Goal: Information Seeking & Learning: Learn about a topic

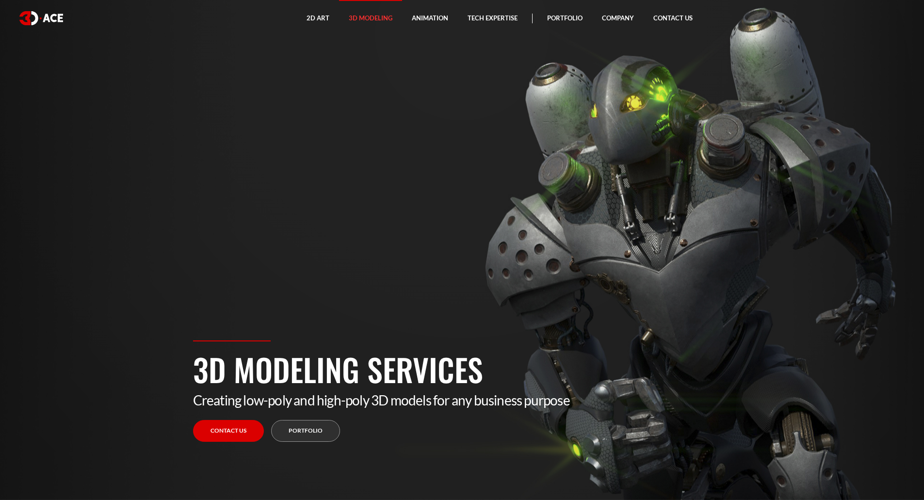
drag, startPoint x: 613, startPoint y: 210, endPoint x: 574, endPoint y: 220, distance: 40.5
click at [553, 211] on section "3D Modeling Services Creating low-poly and high-poly 3D models for any business…" at bounding box center [462, 250] width 924 height 500
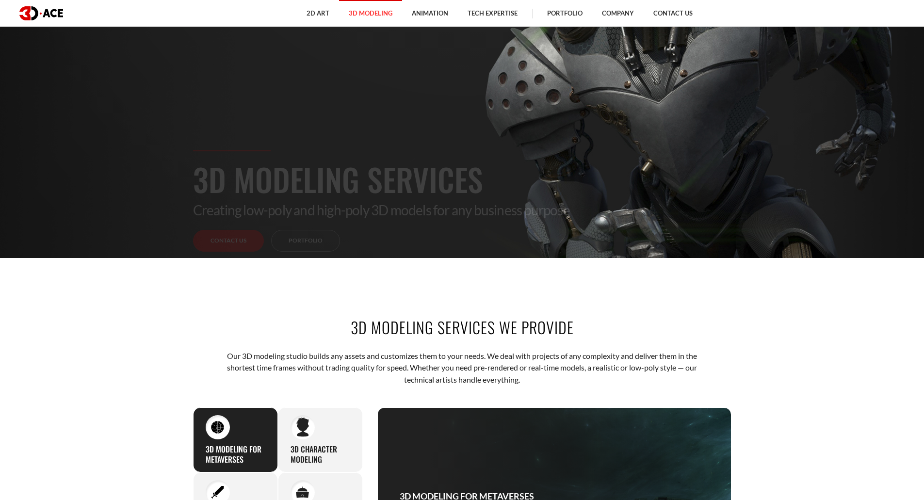
scroll to position [242, 0]
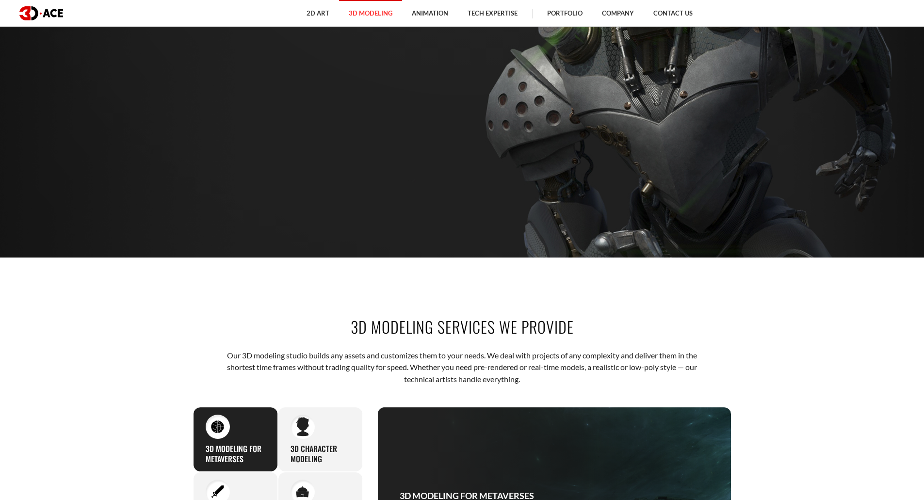
drag, startPoint x: 335, startPoint y: 208, endPoint x: 256, endPoint y: 148, distance: 99.7
click at [261, 151] on section "3D Modeling Services Creating low-poly and high-poly 3D models for any business…" at bounding box center [462, 8] width 924 height 500
click at [312, 181] on div "3D Modeling Services Creating low-poly and high-poly 3D models for any business…" at bounding box center [462, 239] width 553 height 160
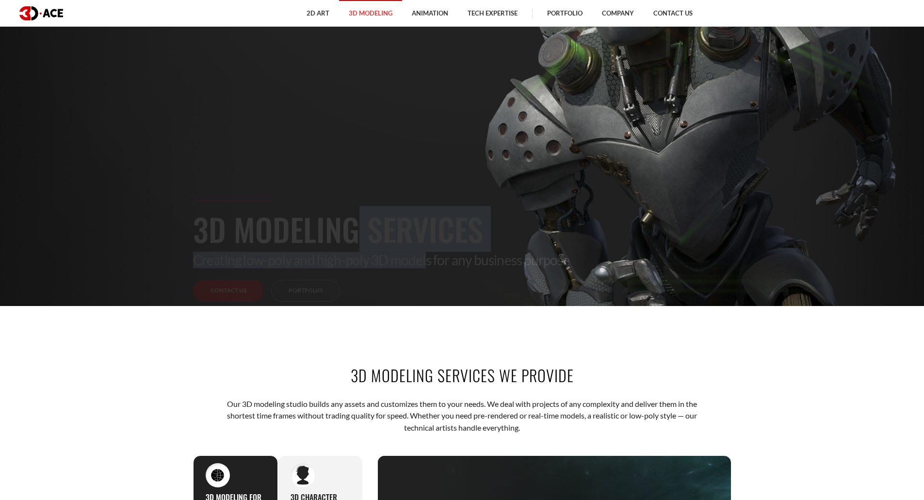
click at [489, 249] on h1 "3D Modeling Services" at bounding box center [462, 229] width 538 height 46
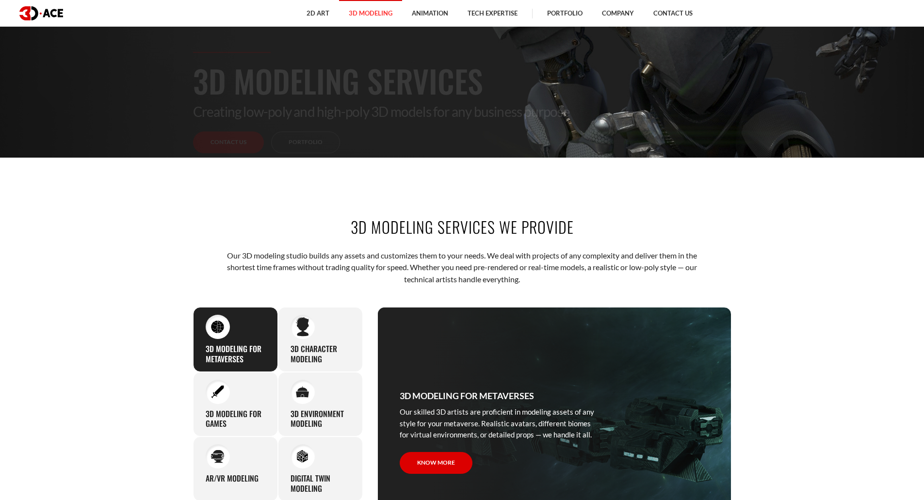
scroll to position [533, 0]
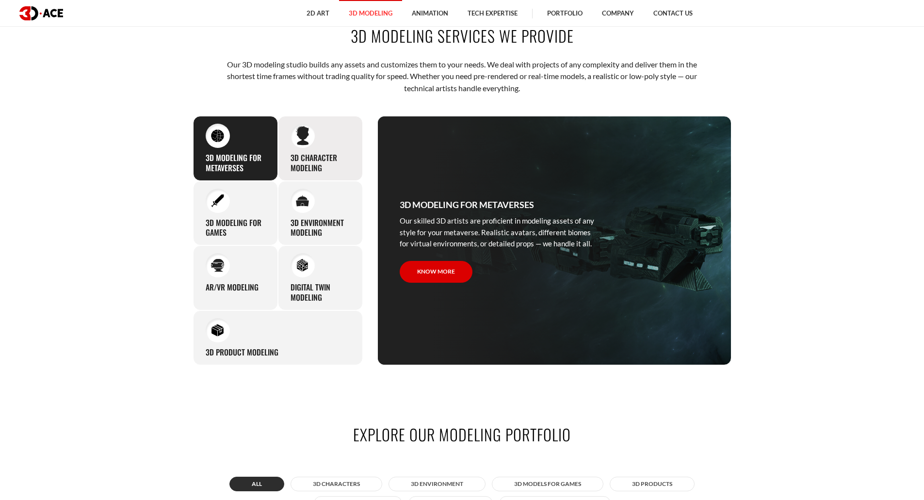
click at [312, 150] on div "3D character modeling We are fond of making memorable characters that captivate…" at bounding box center [320, 148] width 85 height 65
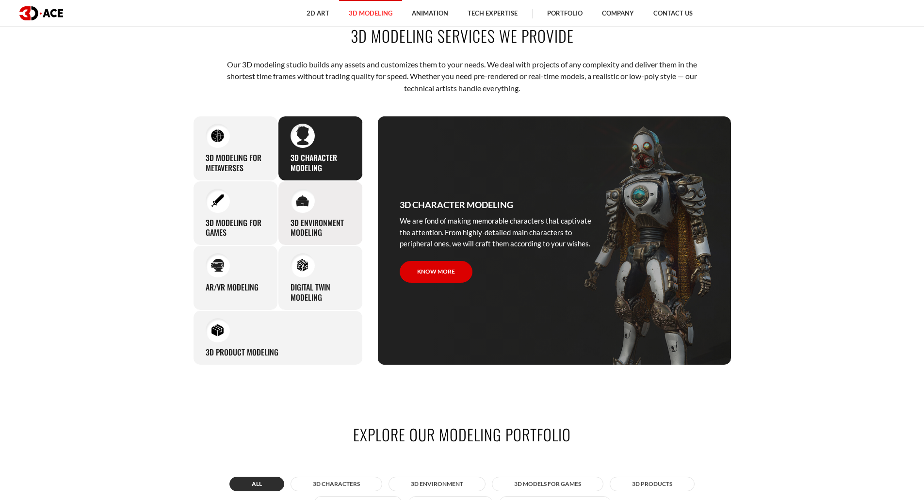
drag, startPoint x: 218, startPoint y: 205, endPoint x: 356, endPoint y: 234, distance: 141.8
click at [219, 206] on img at bounding box center [217, 200] width 13 height 13
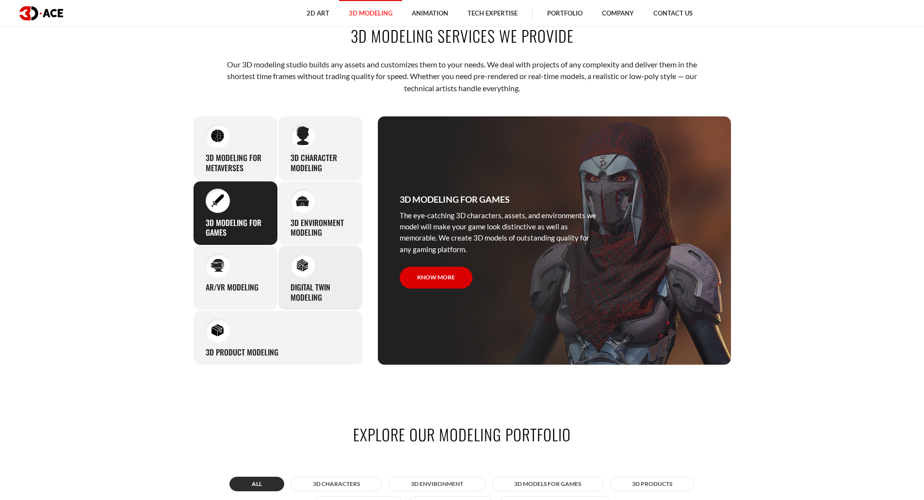
drag, startPoint x: 228, startPoint y: 291, endPoint x: 304, endPoint y: 286, distance: 75.3
click at [234, 291] on h3 "AR/VR modeling" at bounding box center [232, 287] width 53 height 10
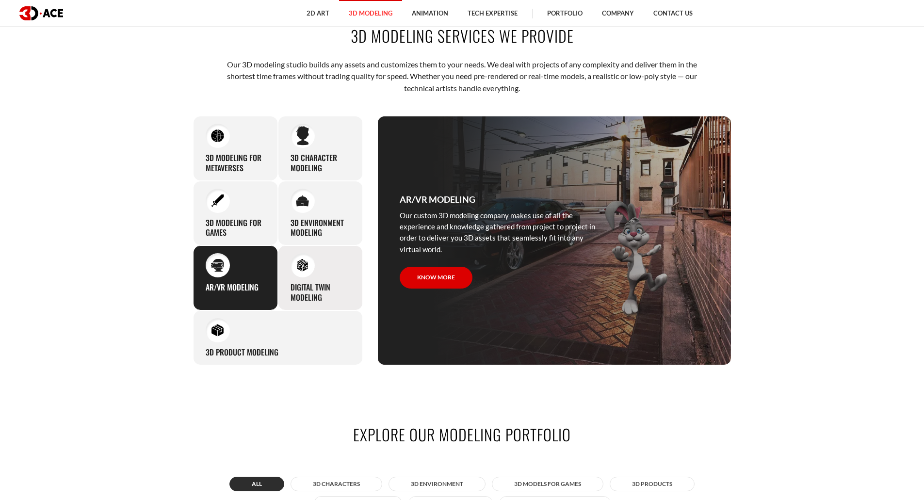
drag, startPoint x: 304, startPoint y: 286, endPoint x: 274, endPoint y: 348, distance: 68.1
click at [304, 287] on h3 "Digital Twin modeling" at bounding box center [320, 292] width 60 height 20
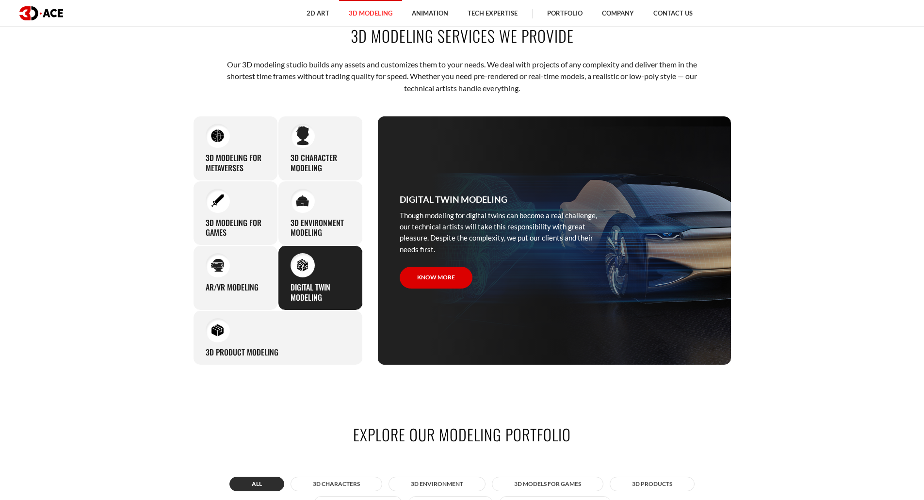
drag, startPoint x: 274, startPoint y: 348, endPoint x: 584, endPoint y: 213, distance: 337.2
click at [277, 342] on div "3D Product Modeling Experienced professionals at 3D-Ace are capable of modeling…" at bounding box center [278, 337] width 170 height 55
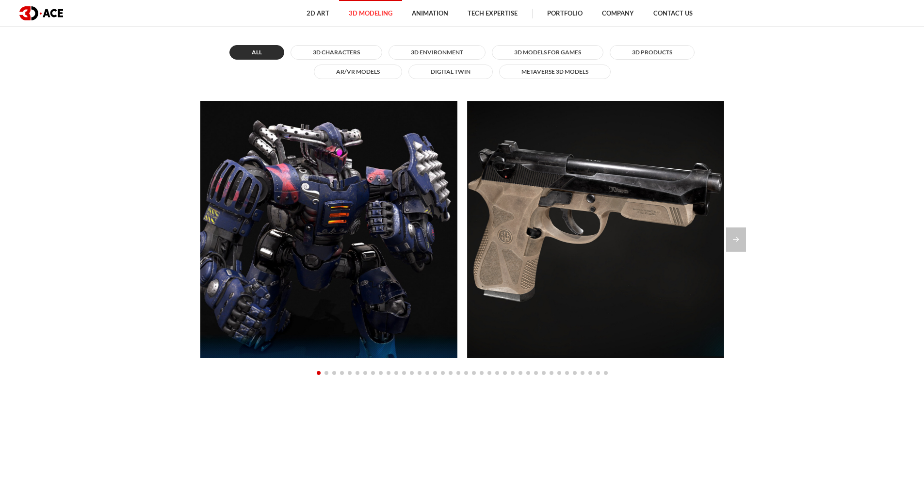
scroll to position [970, 0]
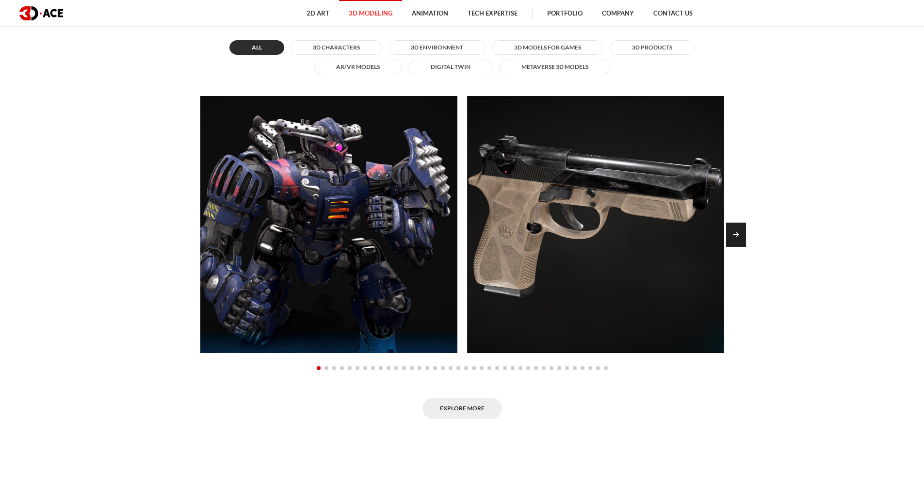
click at [740, 231] on div "Next slide" at bounding box center [736, 235] width 20 height 24
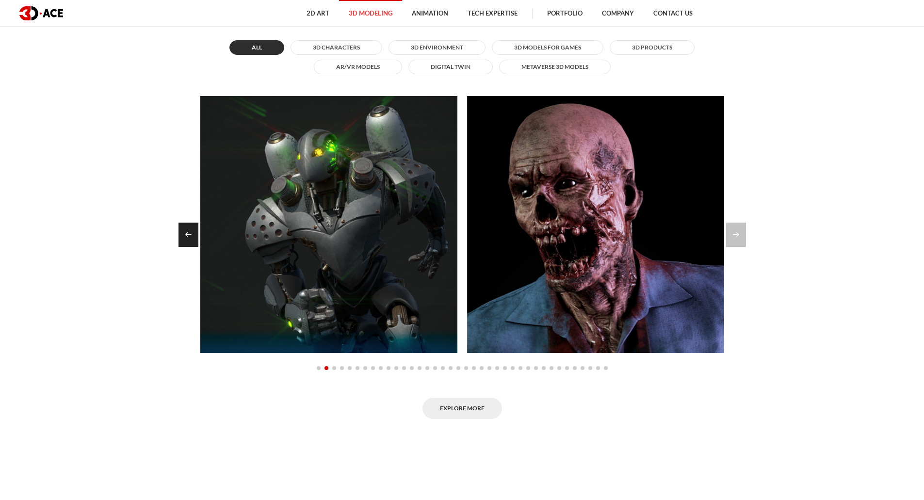
click at [194, 235] on div "Previous slide" at bounding box center [188, 235] width 20 height 24
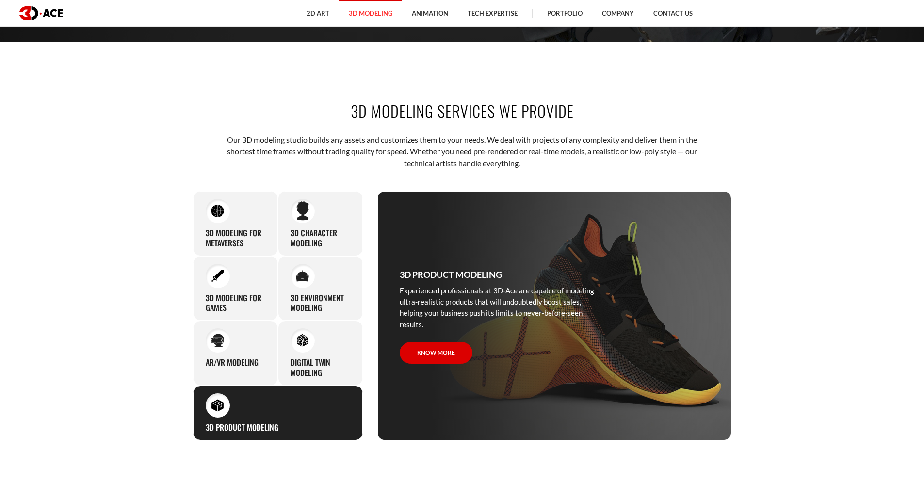
scroll to position [485, 0]
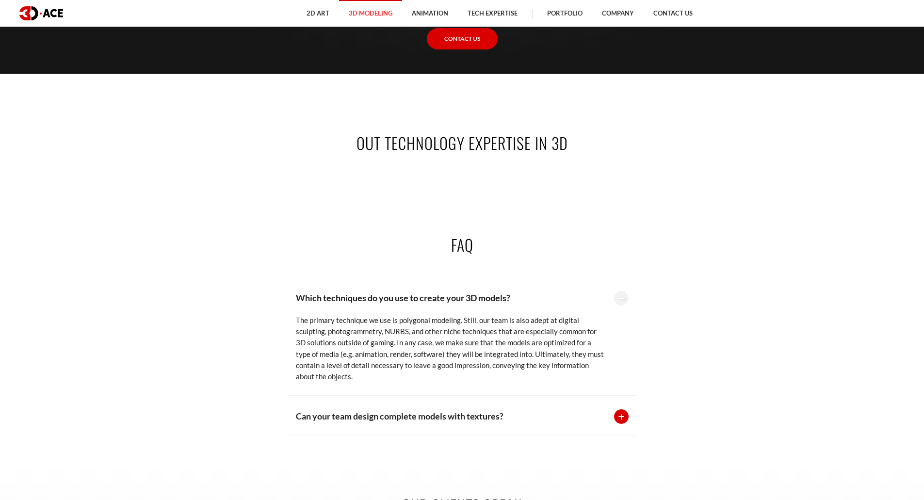
drag, startPoint x: 751, startPoint y: 365, endPoint x: 718, endPoint y: 141, distance: 226.5
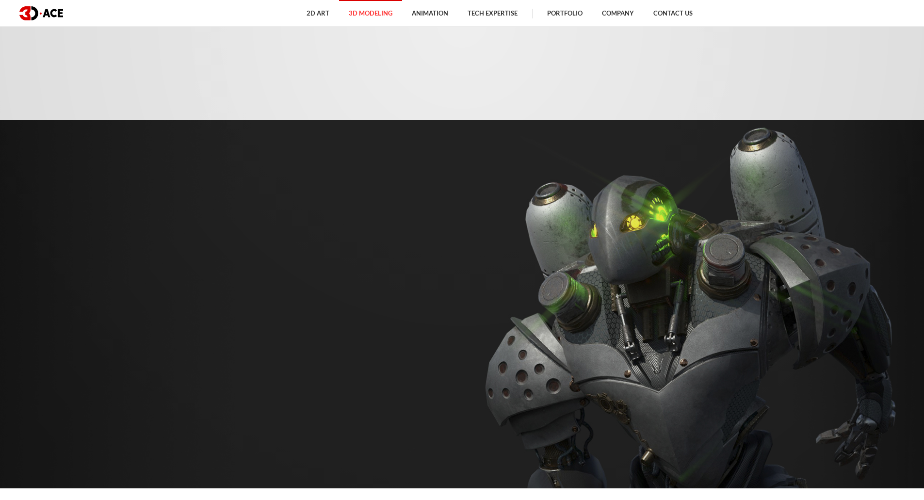
scroll to position [0, 0]
